Goal: Information Seeking & Learning: Learn about a topic

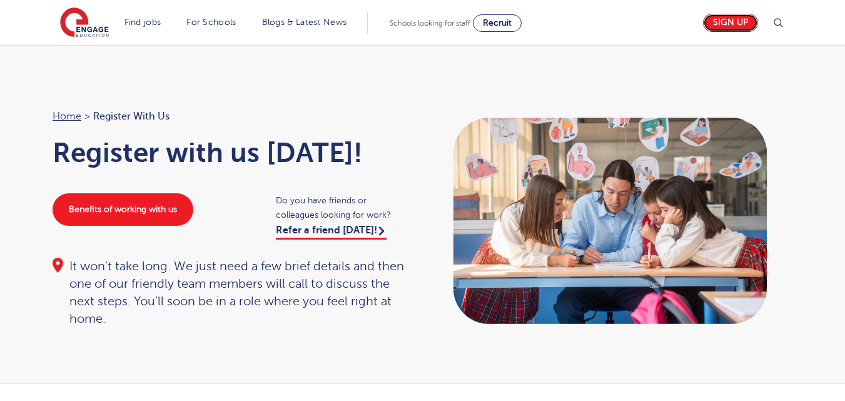
click at [703, 24] on link "Sign up" at bounding box center [730, 23] width 55 height 18
click at [703, 26] on link "Sign up" at bounding box center [730, 23] width 55 height 18
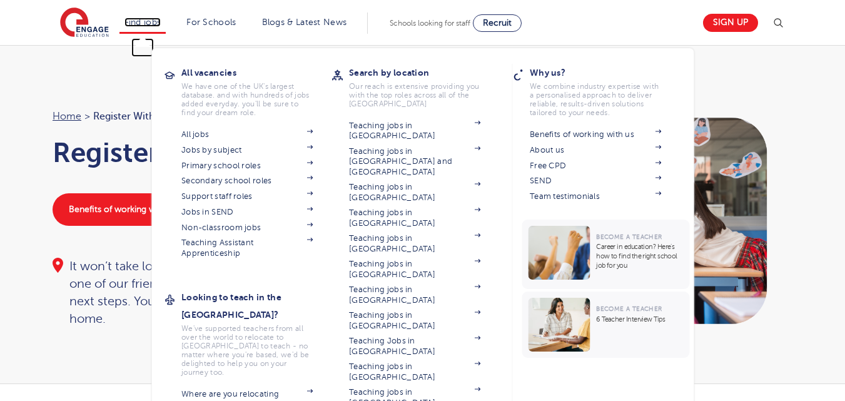
click at [161, 26] on link "Find jobs" at bounding box center [142, 22] width 37 height 9
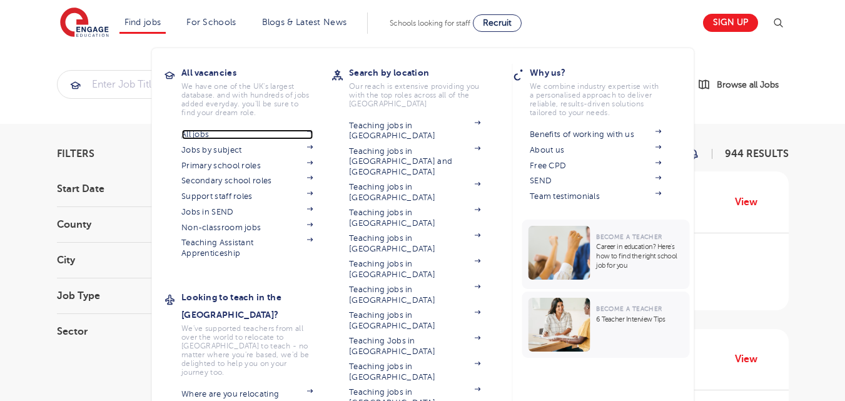
click at [205, 138] on link "All jobs" at bounding box center [246, 134] width 131 height 10
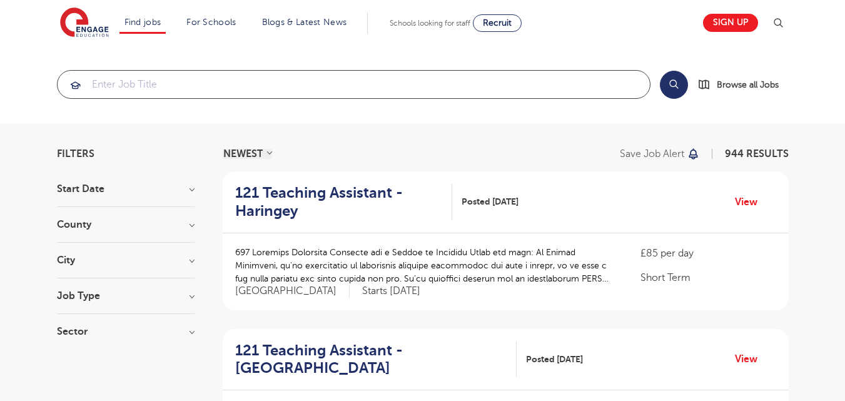
click at [274, 74] on input "search" at bounding box center [354, 85] width 592 height 28
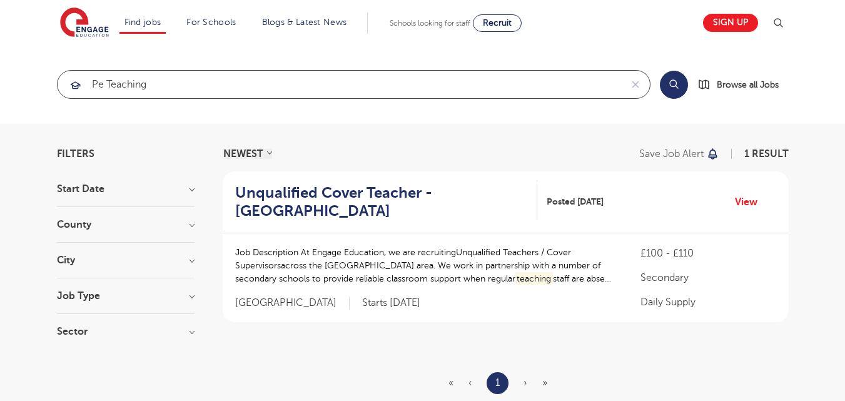
click button "Submit" at bounding box center [0, 0] width 0 height 0
click at [170, 93] on input "pe teaching" at bounding box center [340, 85] width 564 height 28
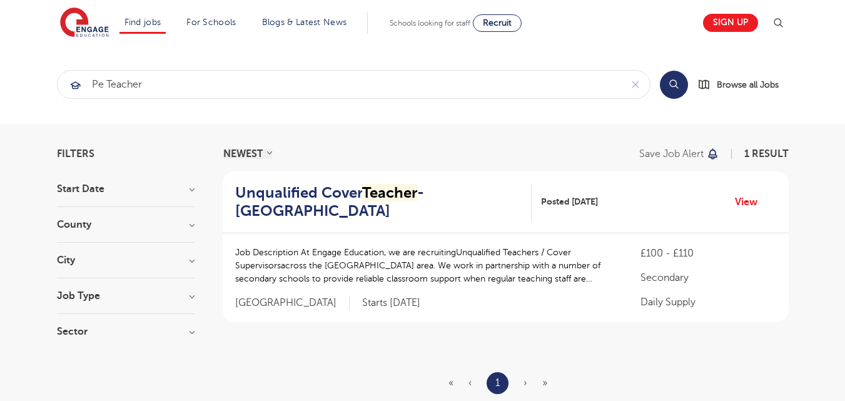
click at [670, 91] on button "Search" at bounding box center [674, 85] width 28 height 28
click at [178, 89] on input "pe teacher" at bounding box center [340, 85] width 564 height 28
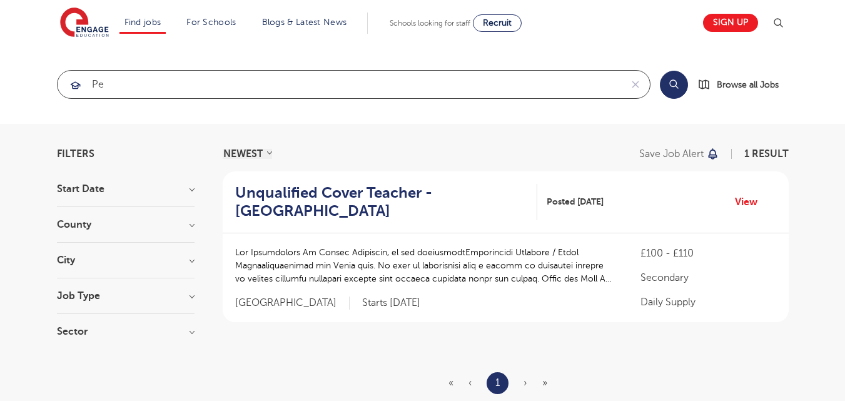
type input "pe"
click button "Submit" at bounding box center [0, 0] width 0 height 0
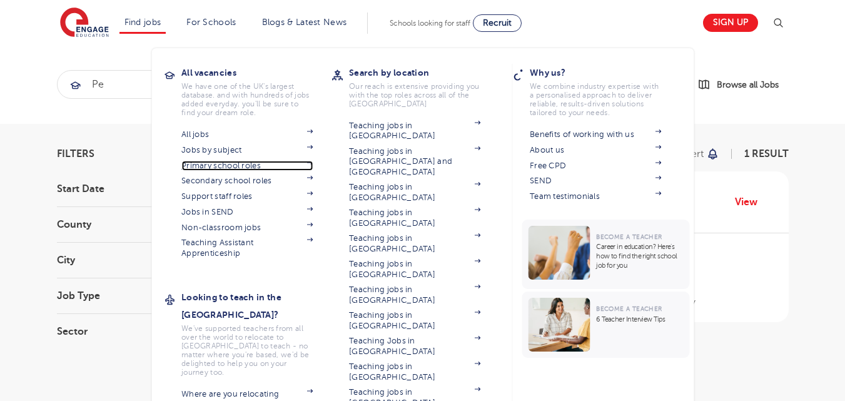
click at [213, 169] on link "Primary school roles" at bounding box center [246, 166] width 131 height 10
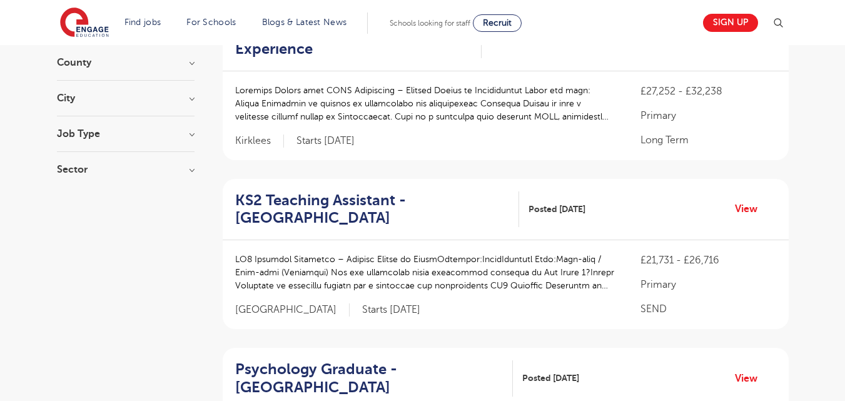
scroll to position [225, 0]
